Goal: Transaction & Acquisition: Purchase product/service

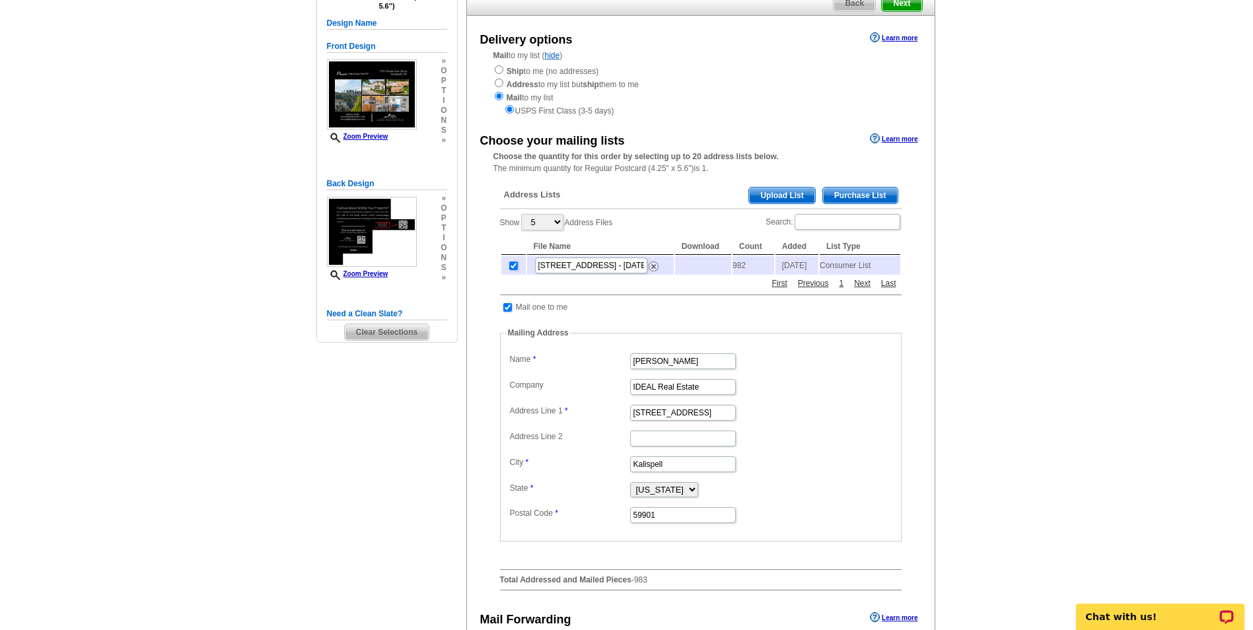
scroll to position [132, 0]
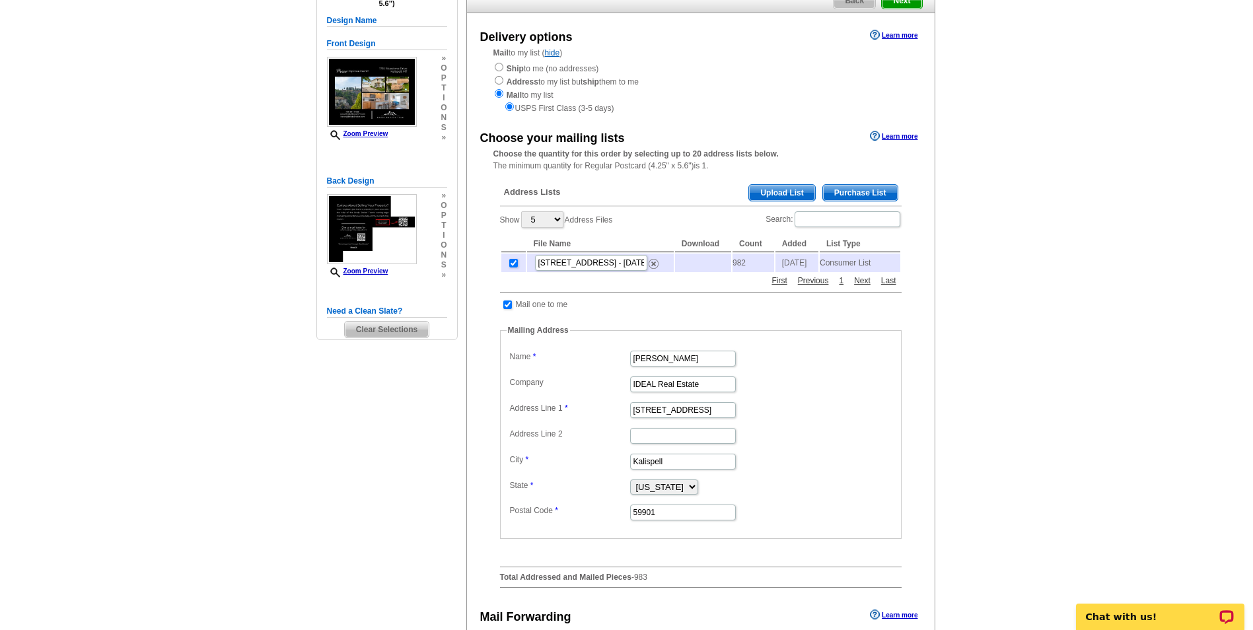
click at [782, 190] on span "Upload List" at bounding box center [781, 193] width 65 height 16
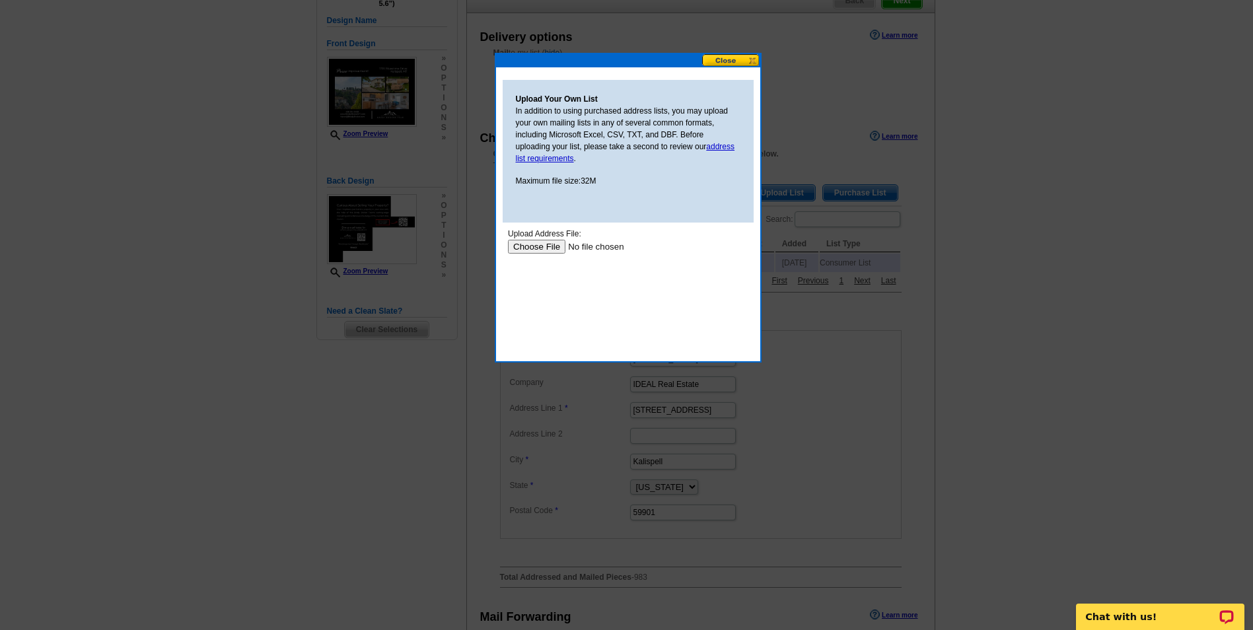
scroll to position [0, 0]
click at [537, 246] on input "file" at bounding box center [590, 247] width 167 height 14
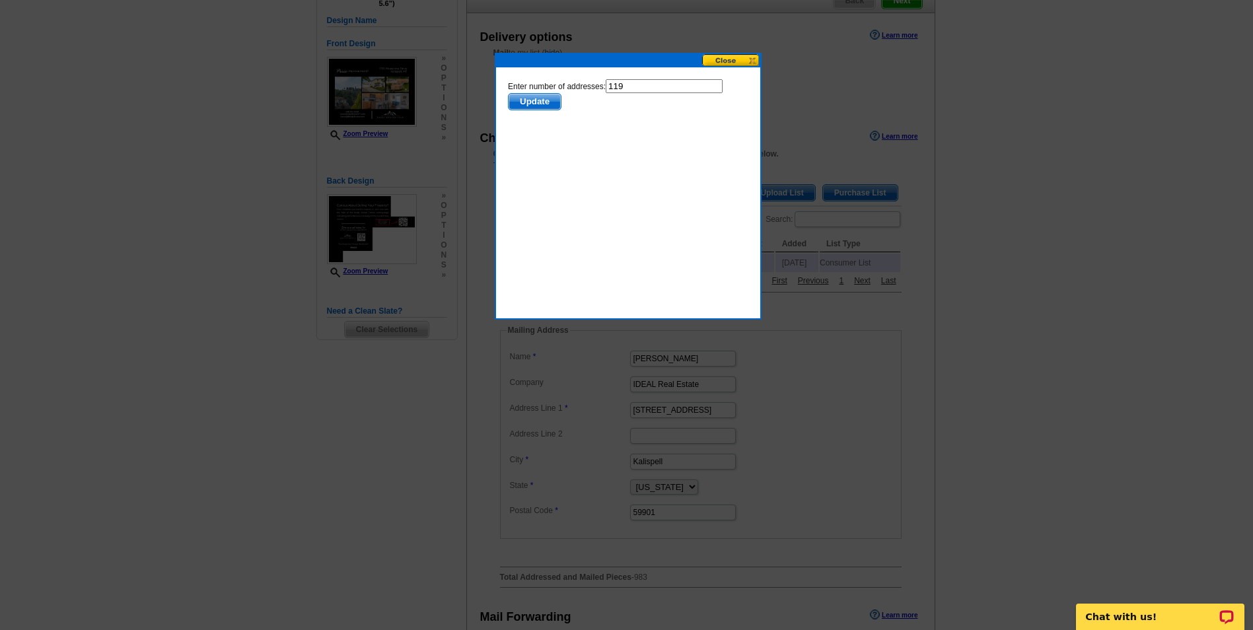
click at [533, 99] on span "Update" at bounding box center [534, 102] width 52 height 16
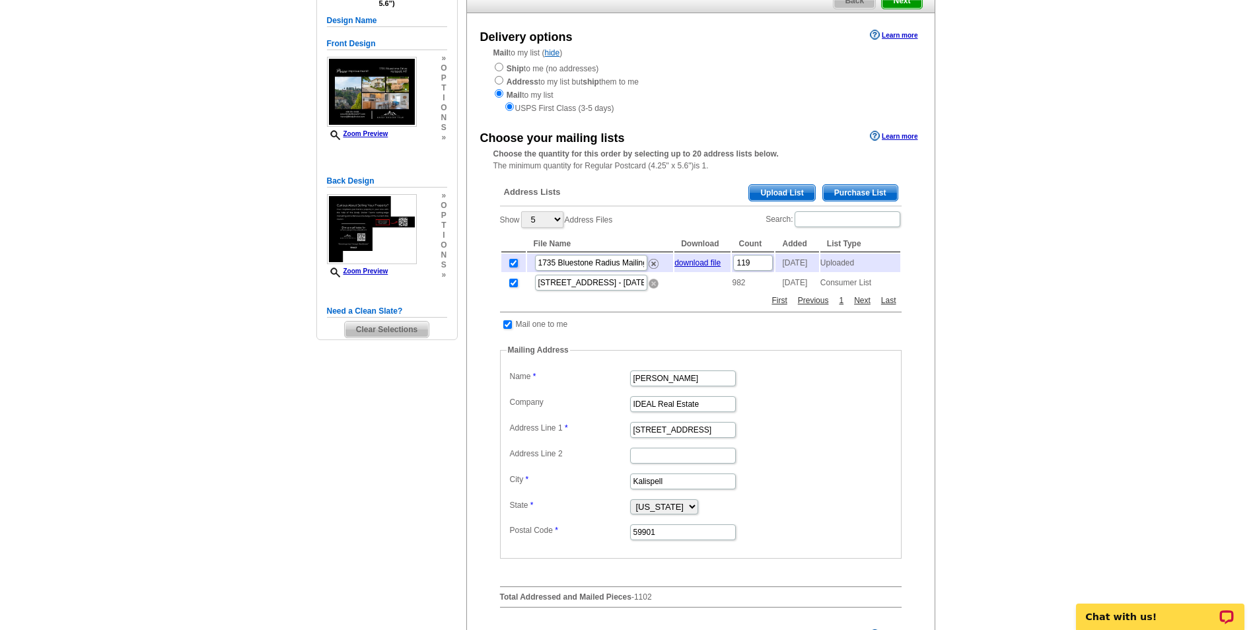
click at [652, 289] on img at bounding box center [653, 284] width 10 height 10
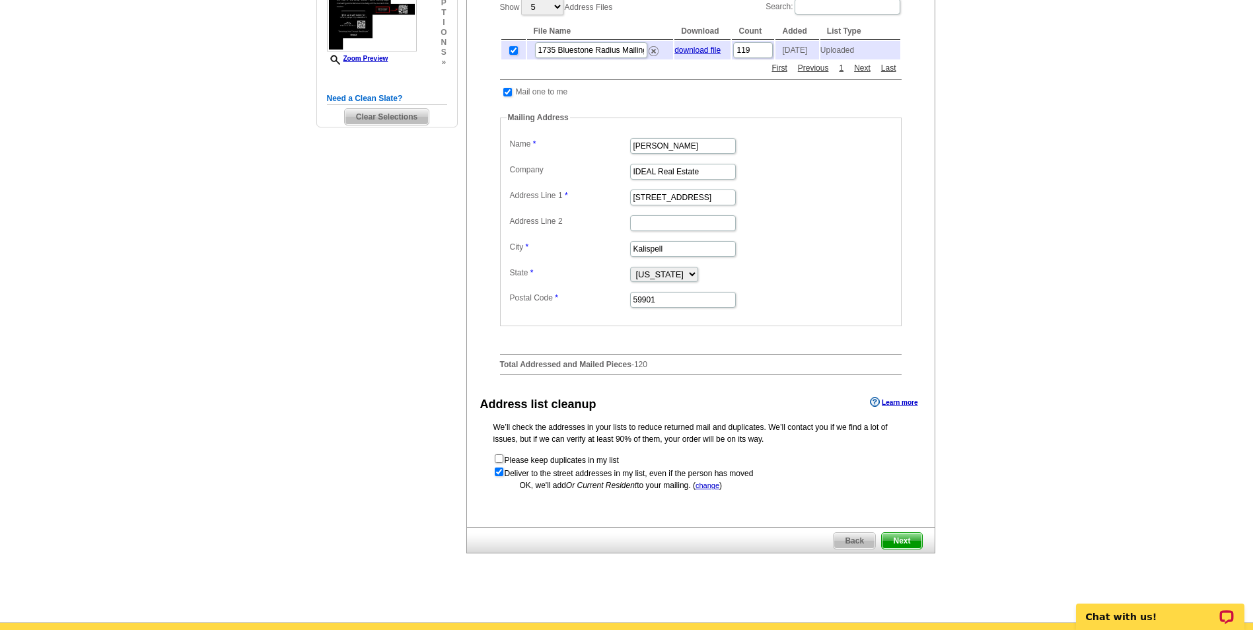
scroll to position [396, 0]
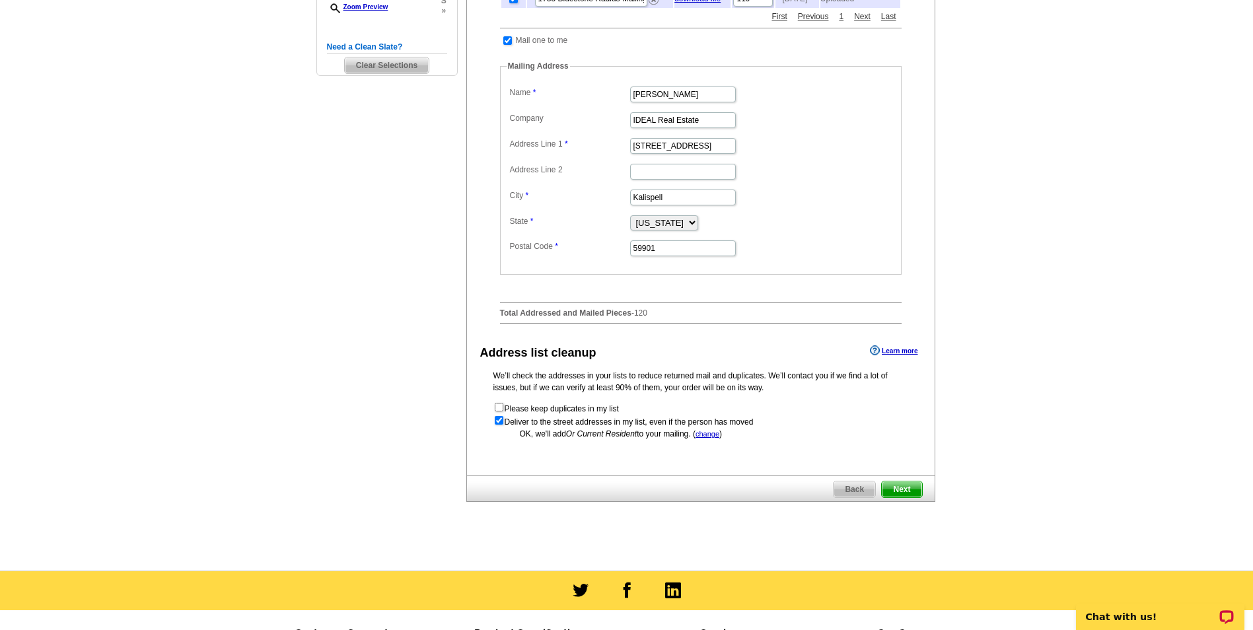
click at [903, 492] on span "Next" at bounding box center [901, 489] width 40 height 16
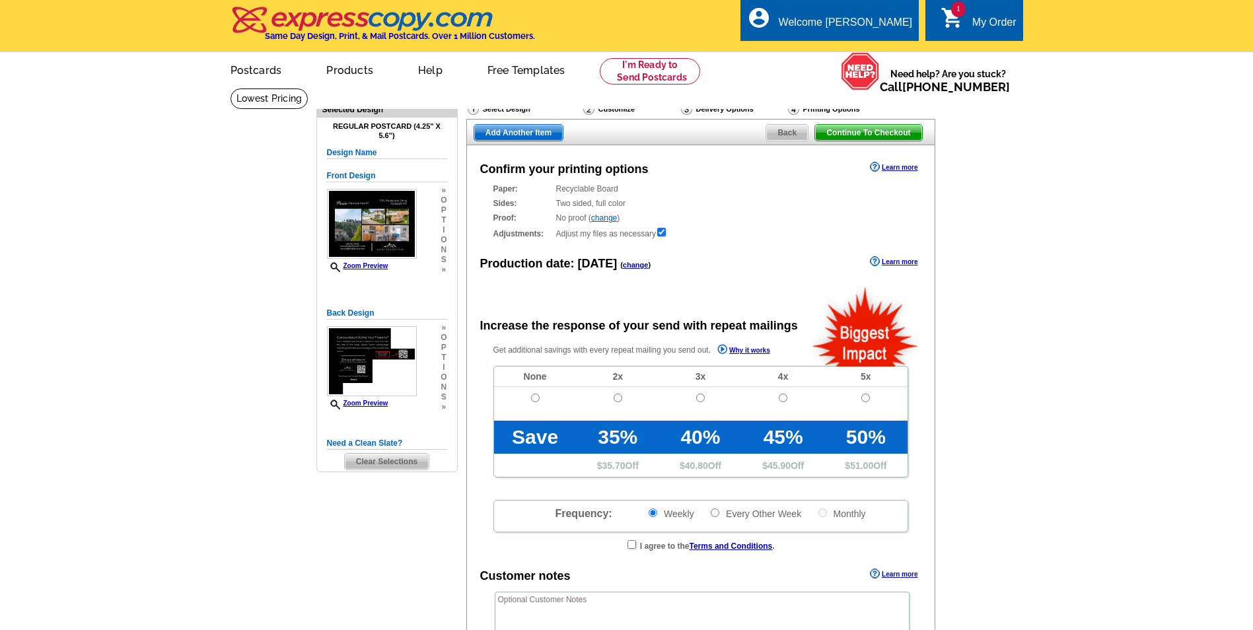
radio input "false"
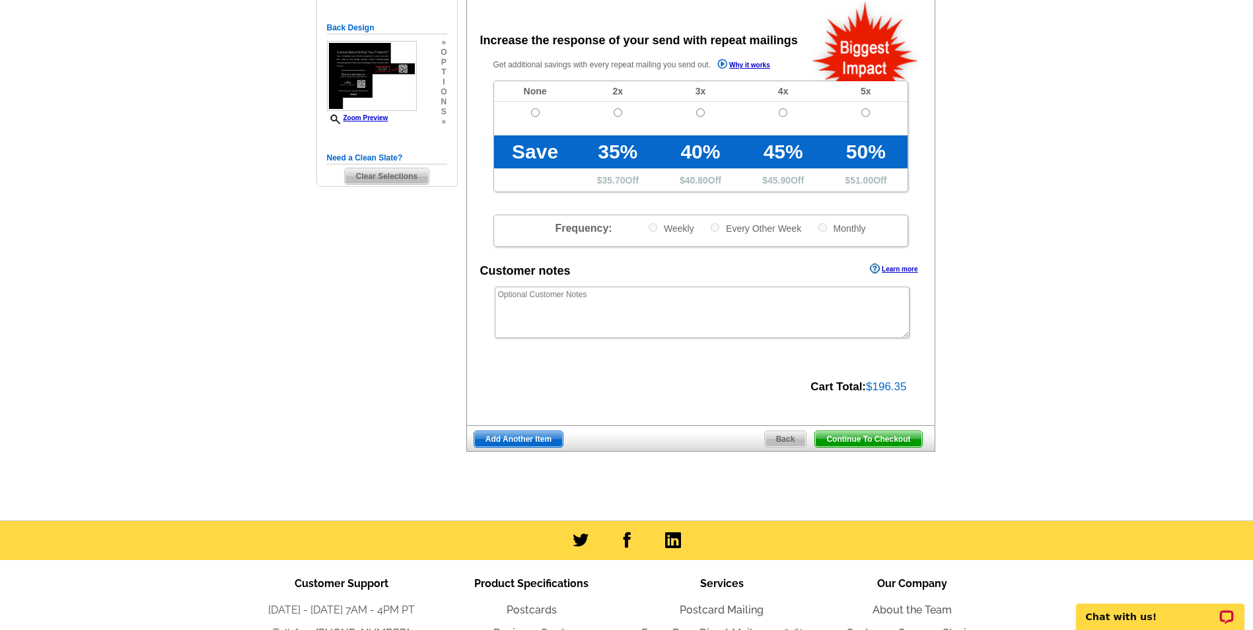
scroll to position [330, 0]
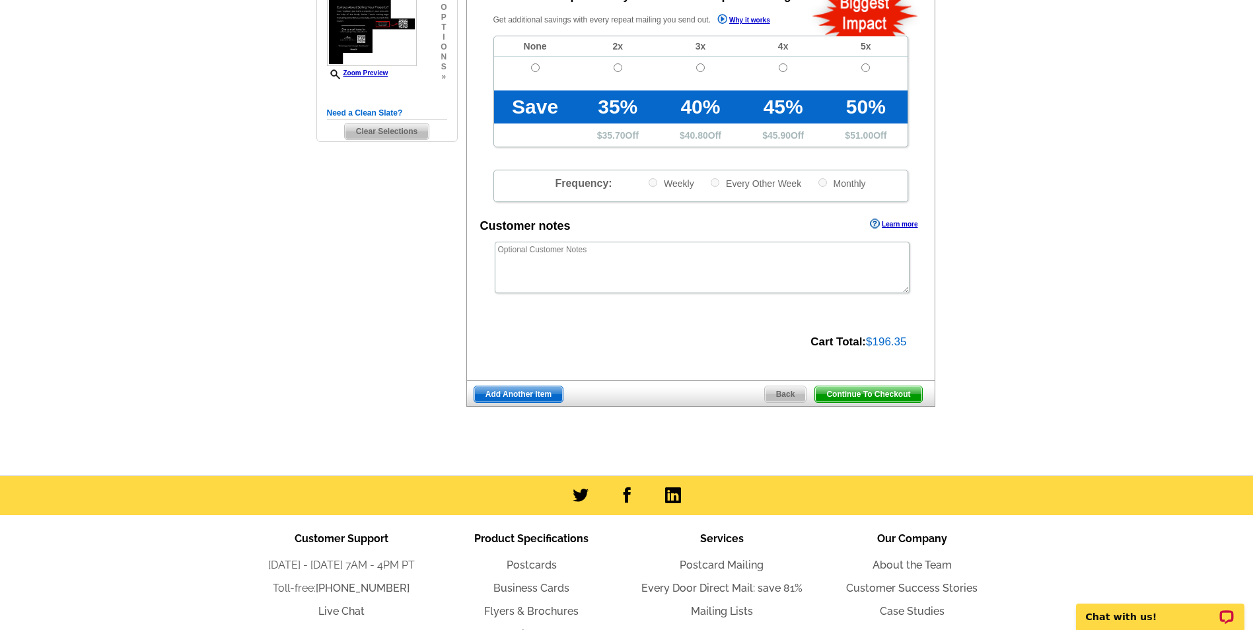
click at [863, 395] on span "Continue To Checkout" at bounding box center [868, 394] width 106 height 16
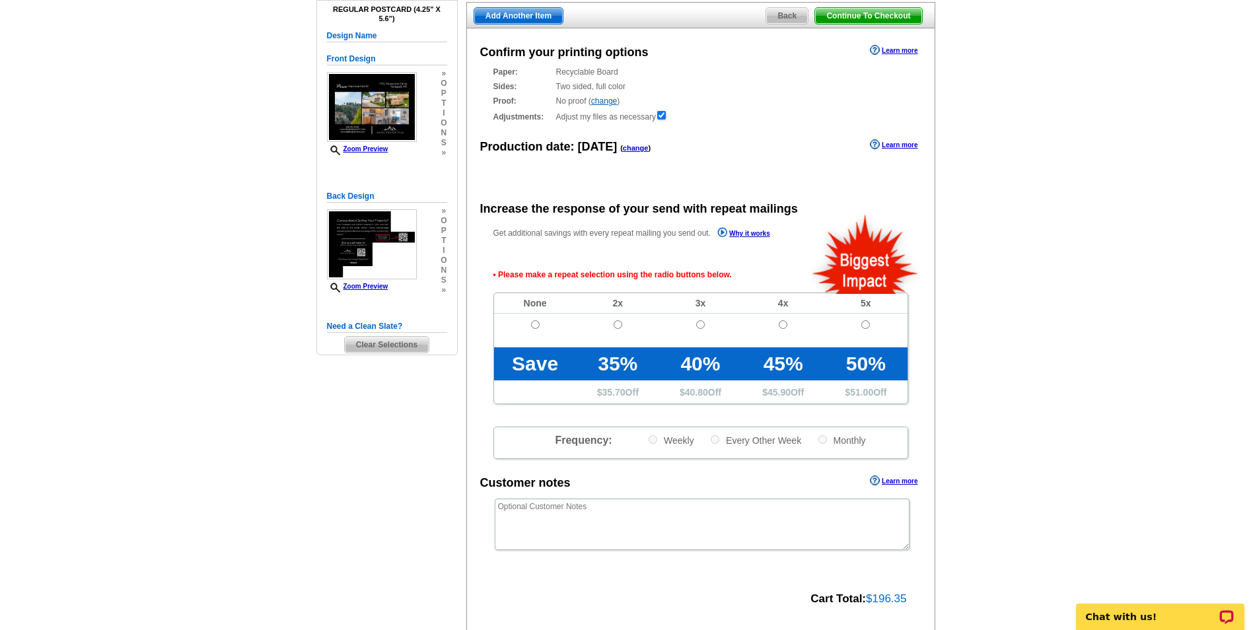
scroll to position [98, 0]
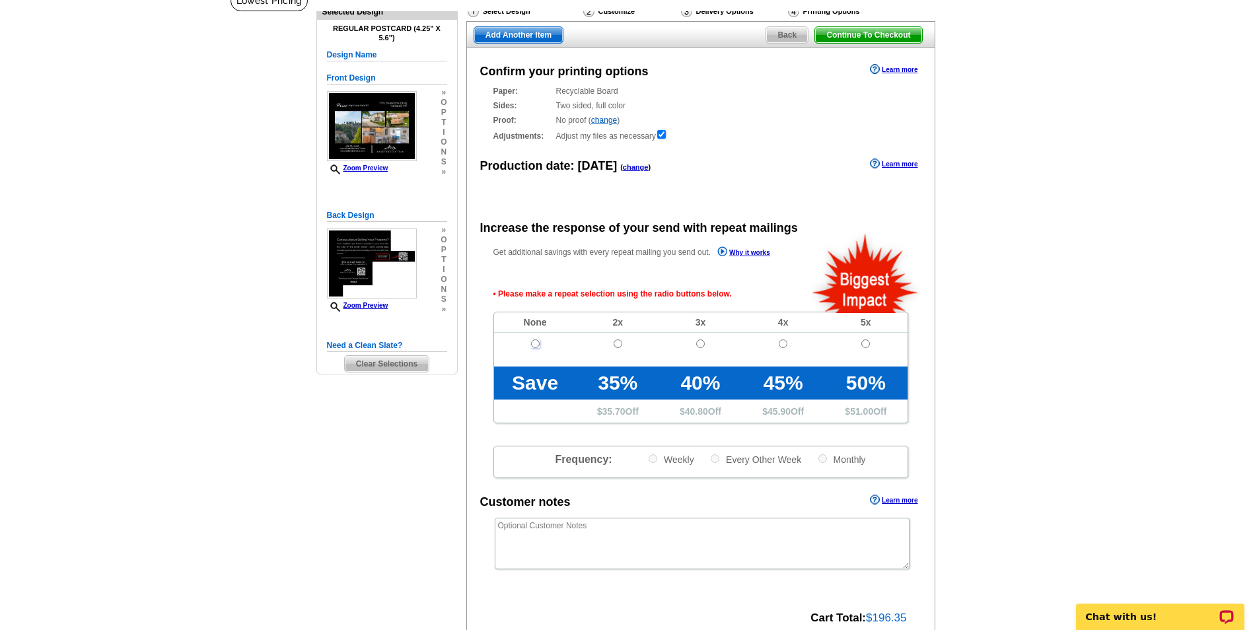
click at [535, 347] on input "radio" at bounding box center [535, 343] width 9 height 9
radio input "true"
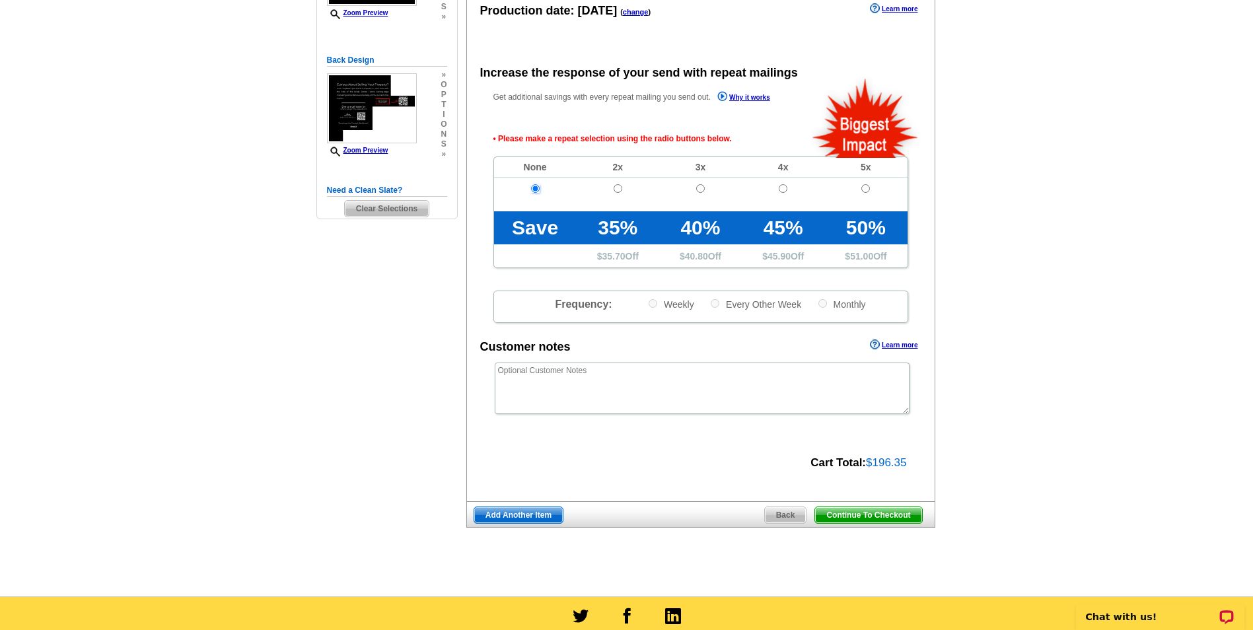
scroll to position [296, 0]
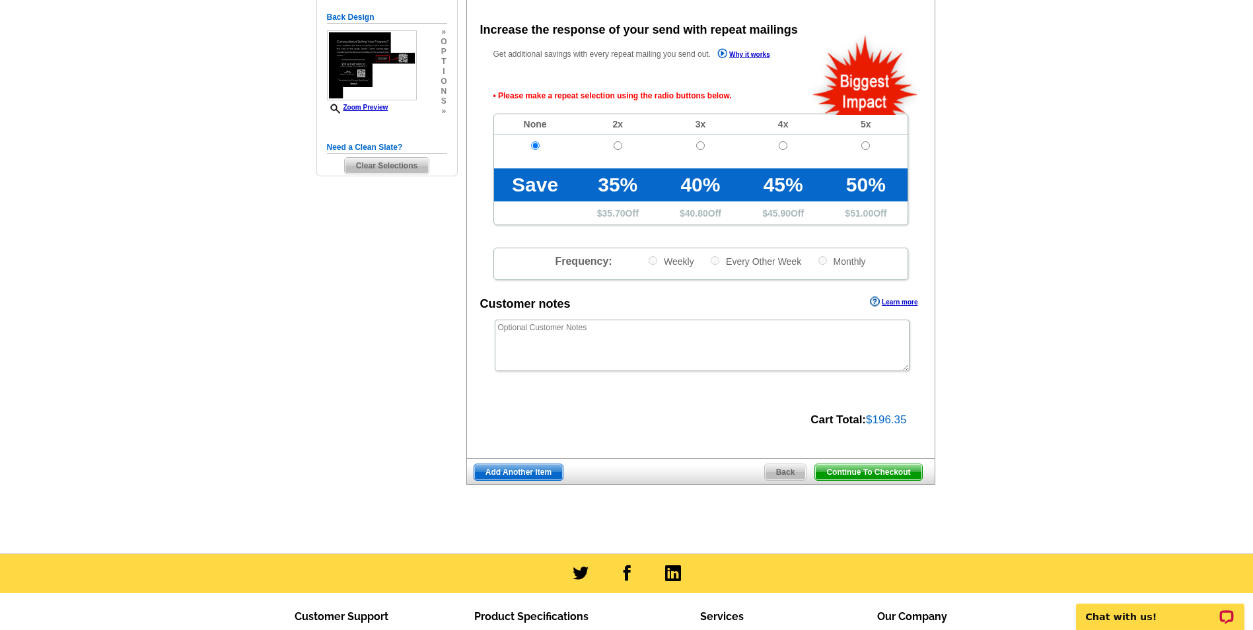
click at [865, 471] on span "Continue To Checkout" at bounding box center [868, 472] width 106 height 16
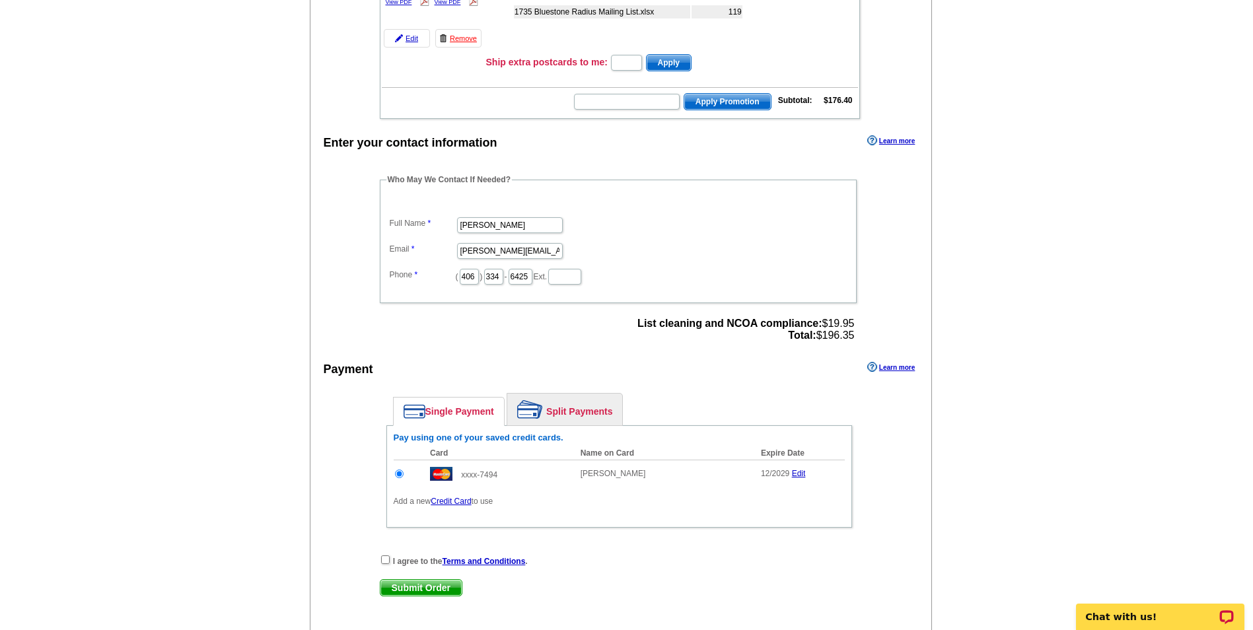
scroll to position [264, 0]
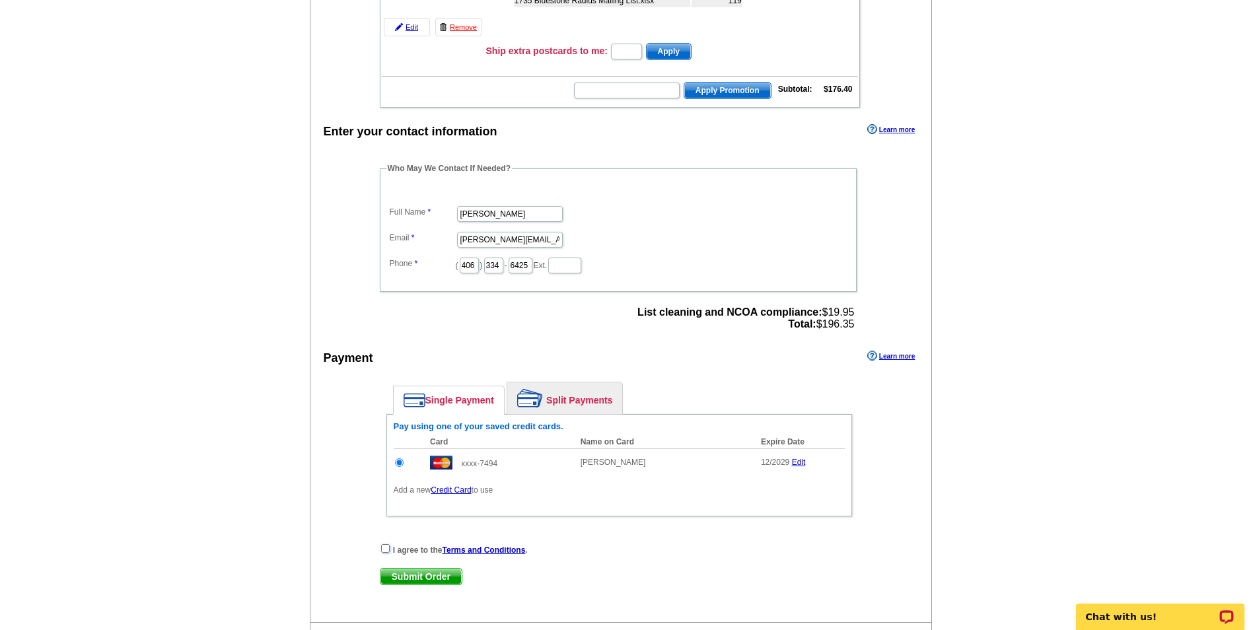
click at [387, 549] on input "checkbox" at bounding box center [385, 548] width 9 height 9
checkbox input "true"
click at [630, 52] on input "text" at bounding box center [626, 52] width 31 height 16
type input "1"
click at [677, 51] on span "Apply" at bounding box center [668, 52] width 44 height 16
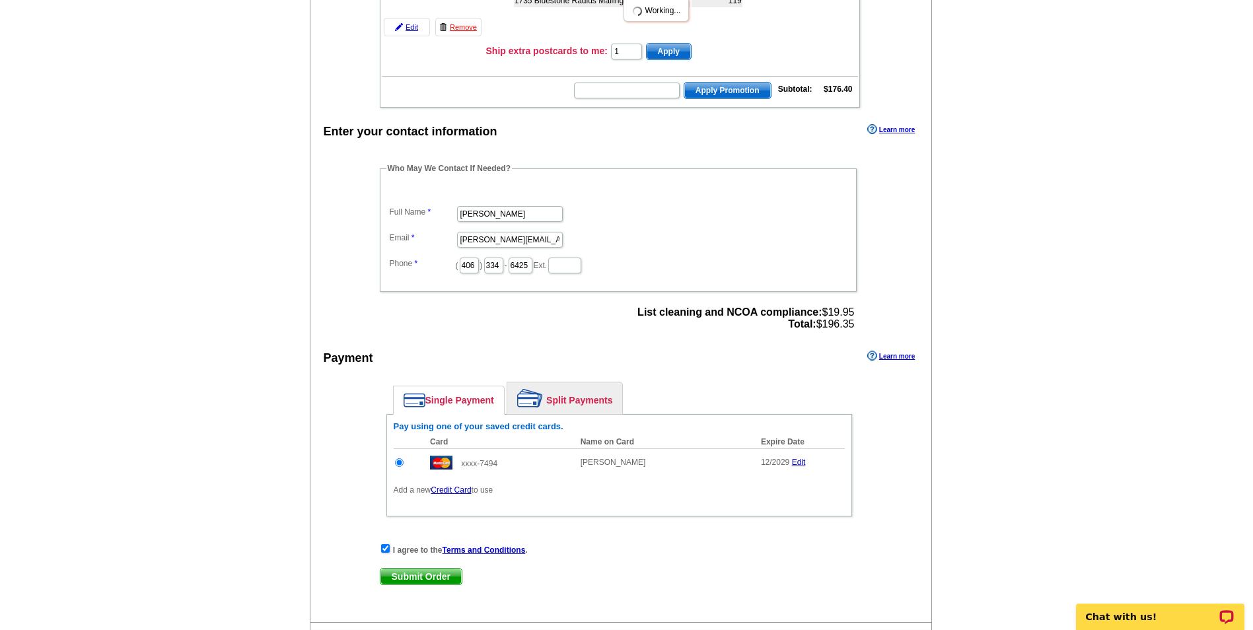
scroll to position [0, 0]
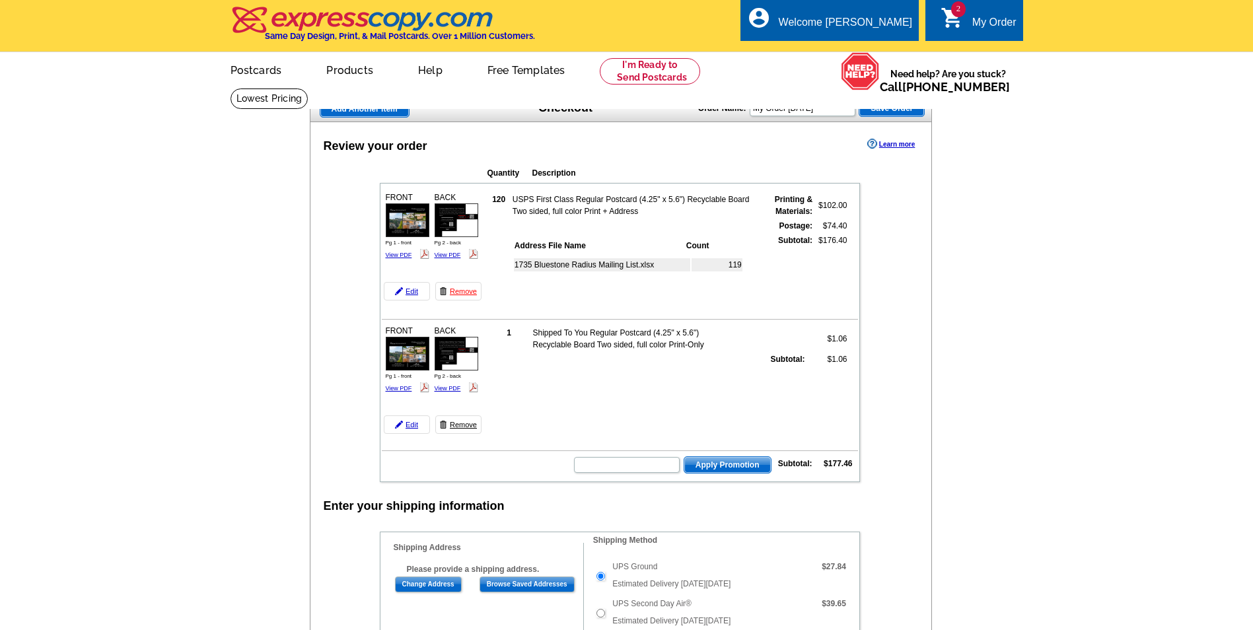
click at [461, 425] on link "Remove" at bounding box center [458, 424] width 46 height 18
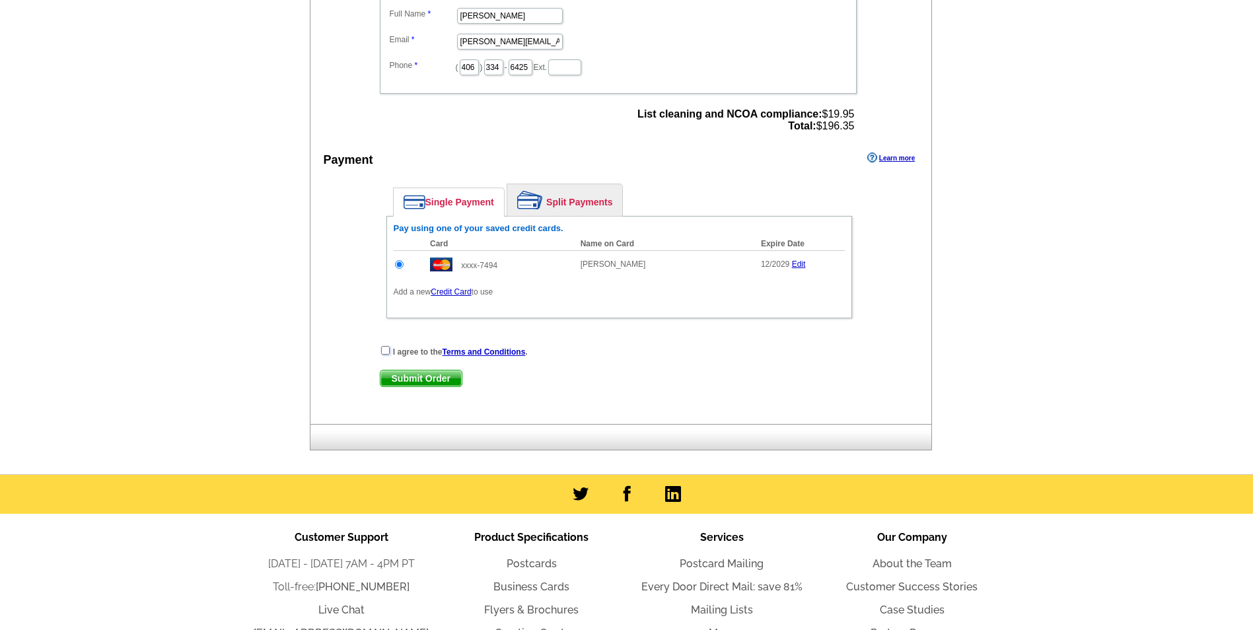
click at [386, 351] on input "checkbox" at bounding box center [385, 350] width 9 height 9
checkbox input "true"
click at [414, 376] on span "Submit Order" at bounding box center [420, 378] width 81 height 16
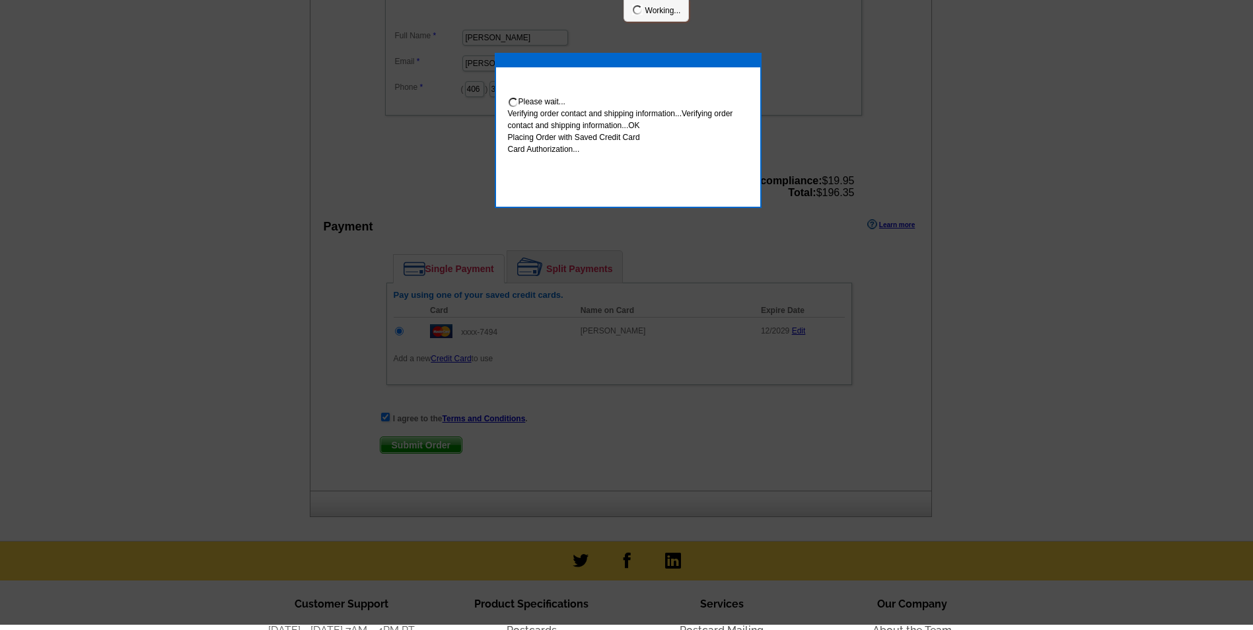
scroll to position [457, 0]
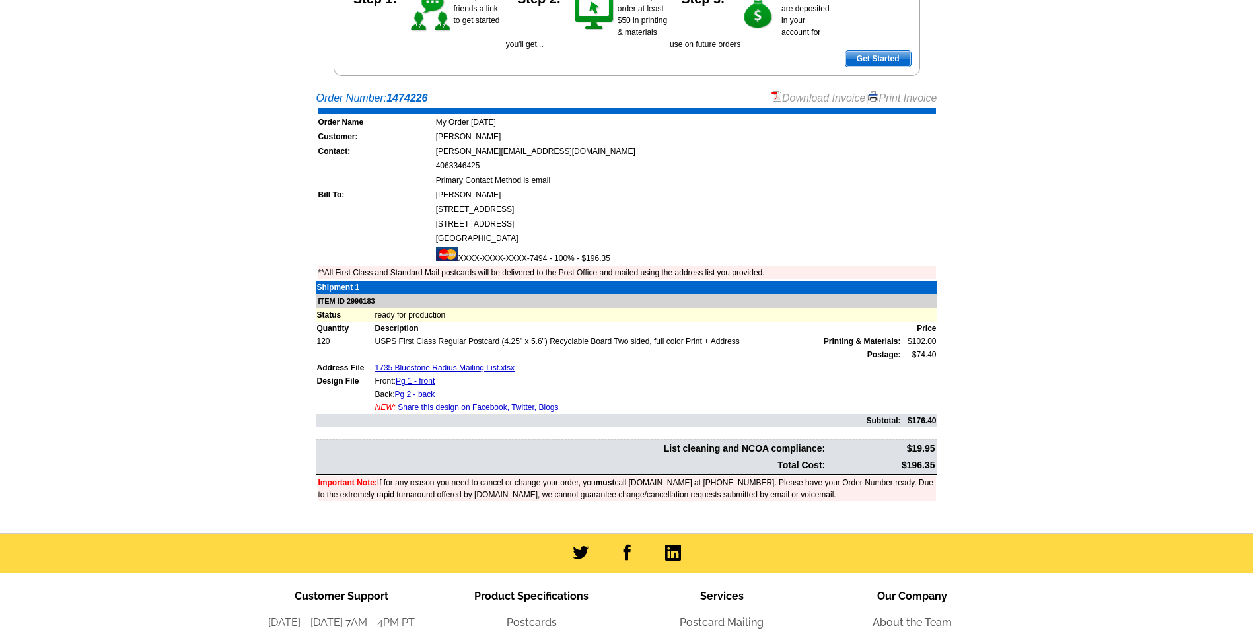
scroll to position [198, 0]
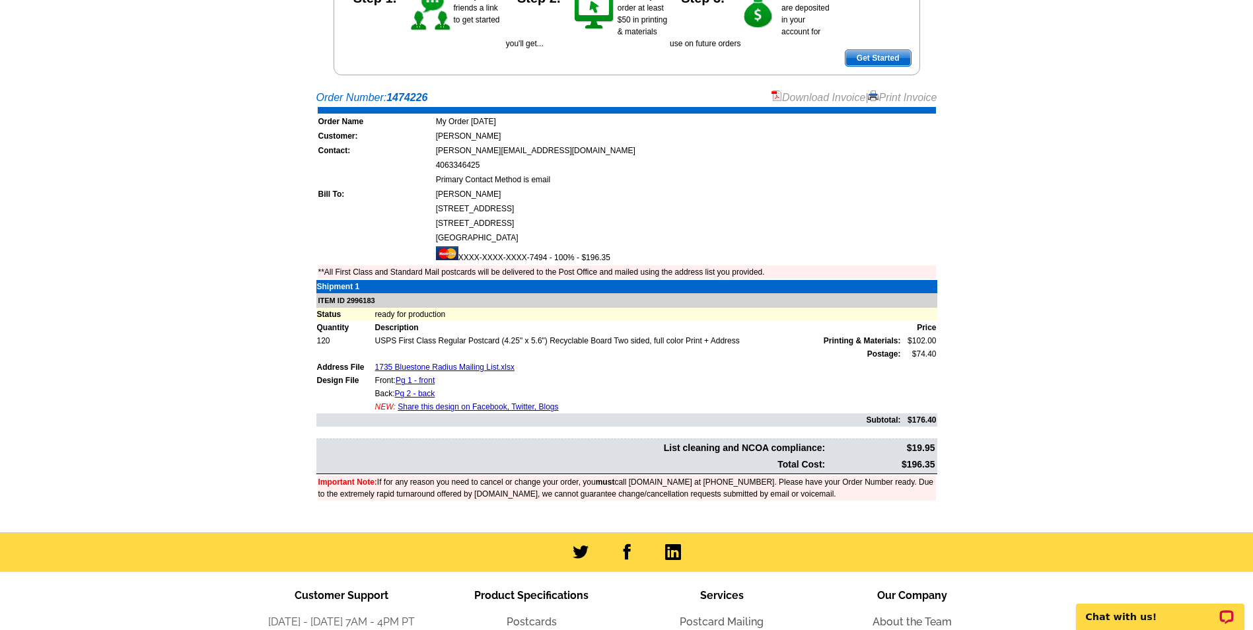
click at [903, 98] on link "Print Invoice" at bounding box center [902, 97] width 69 height 11
